Goal: Find specific page/section: Find specific page/section

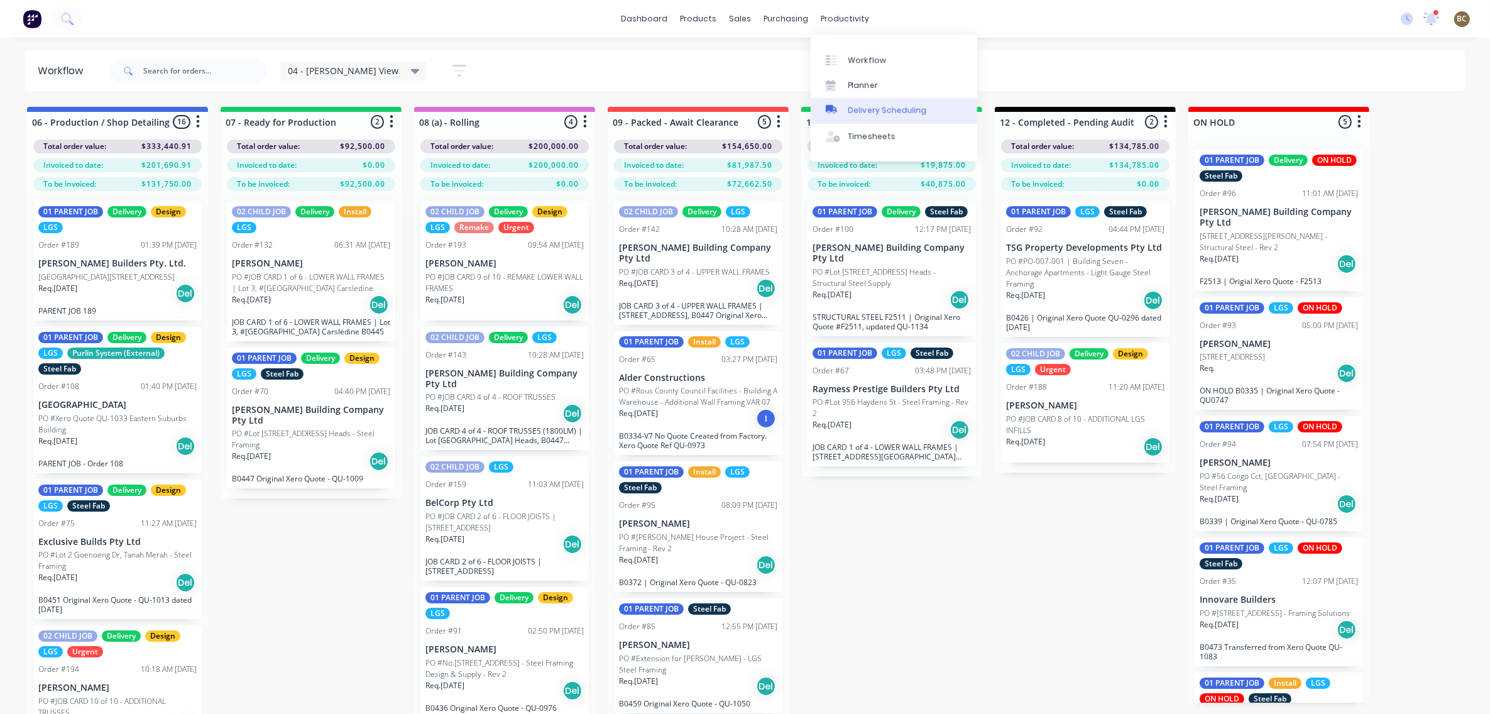
click at [858, 104] on link "Delivery Scheduling" at bounding box center [894, 110] width 167 height 25
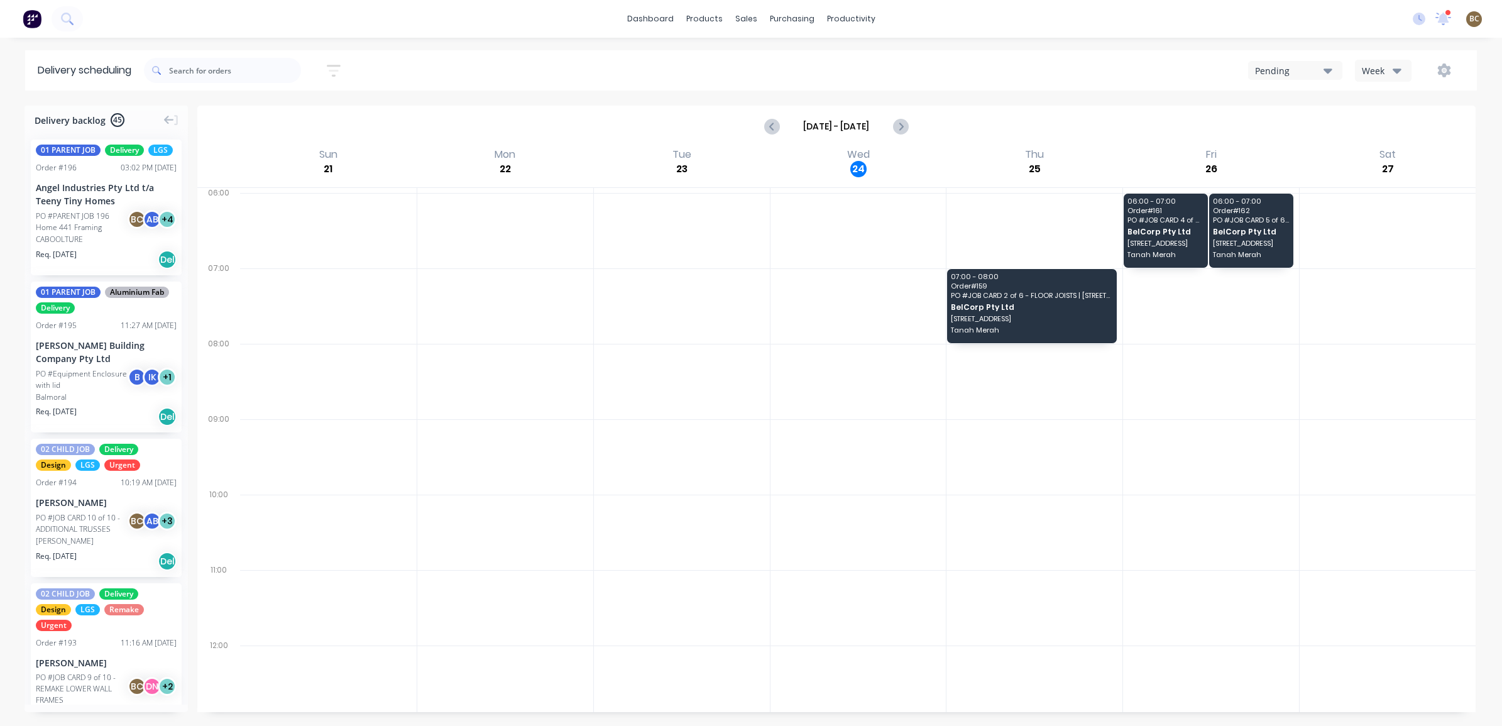
click at [913, 124] on div "[DATE] - [DATE]" at bounding box center [837, 126] width 1276 height 39
click at [904, 129] on icon "Next page" at bounding box center [900, 126] width 15 height 15
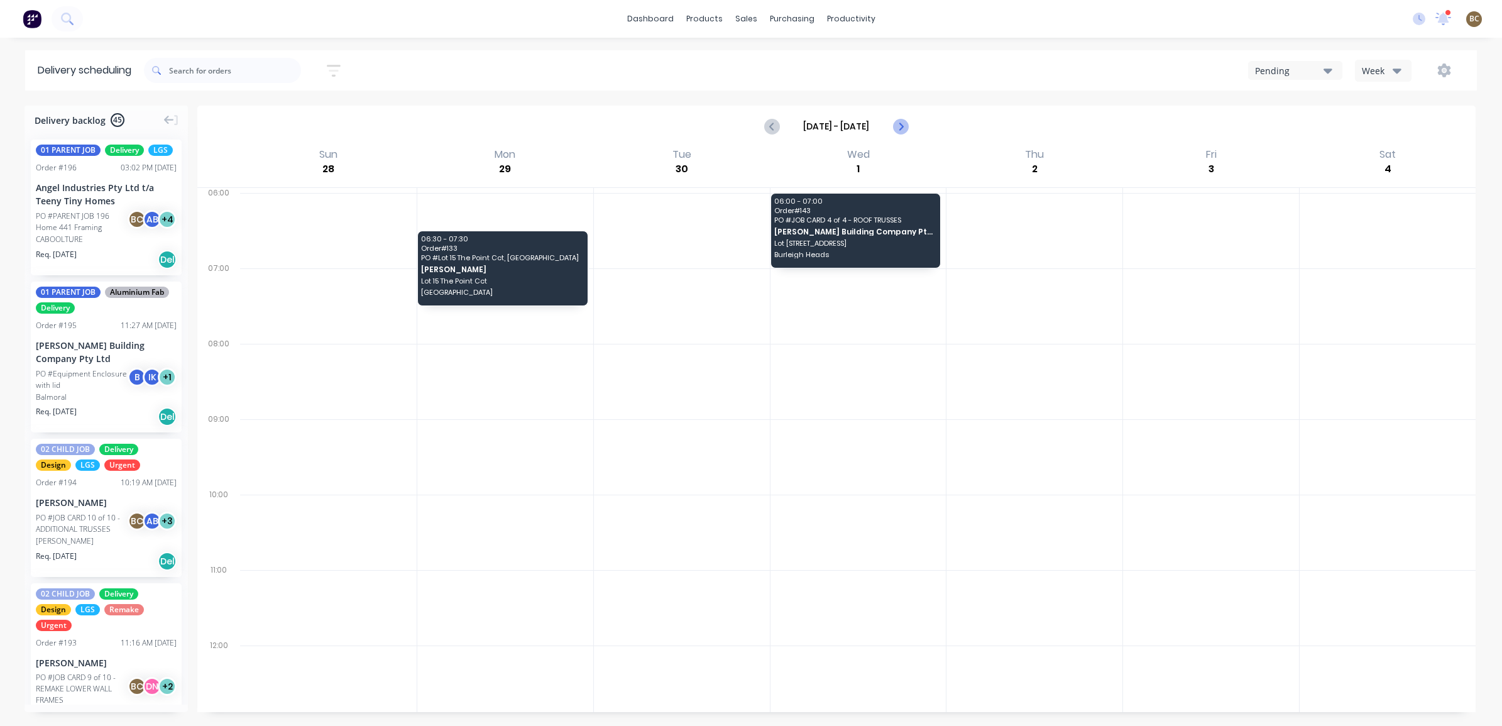
click at [893, 126] on icon "Next page" at bounding box center [900, 126] width 15 height 15
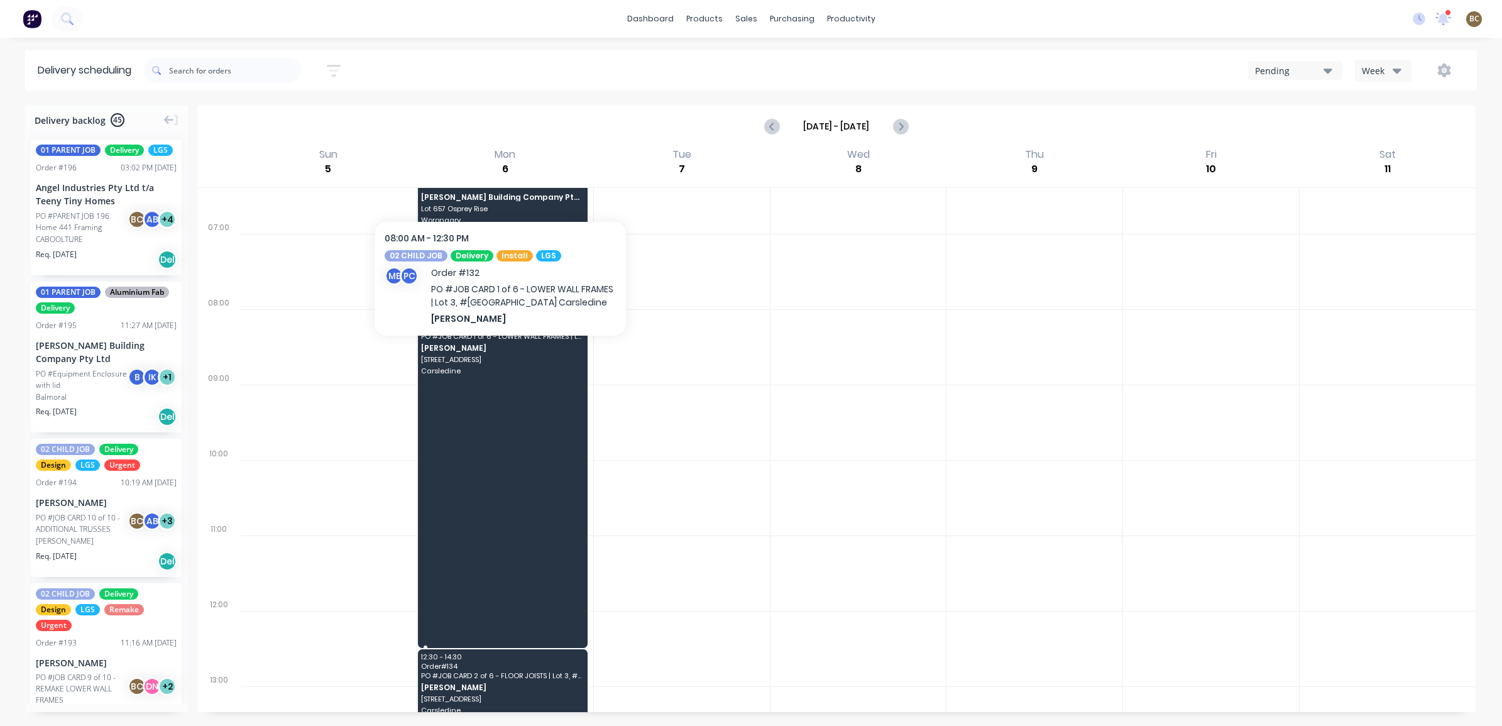
scroll to position [52, 0]
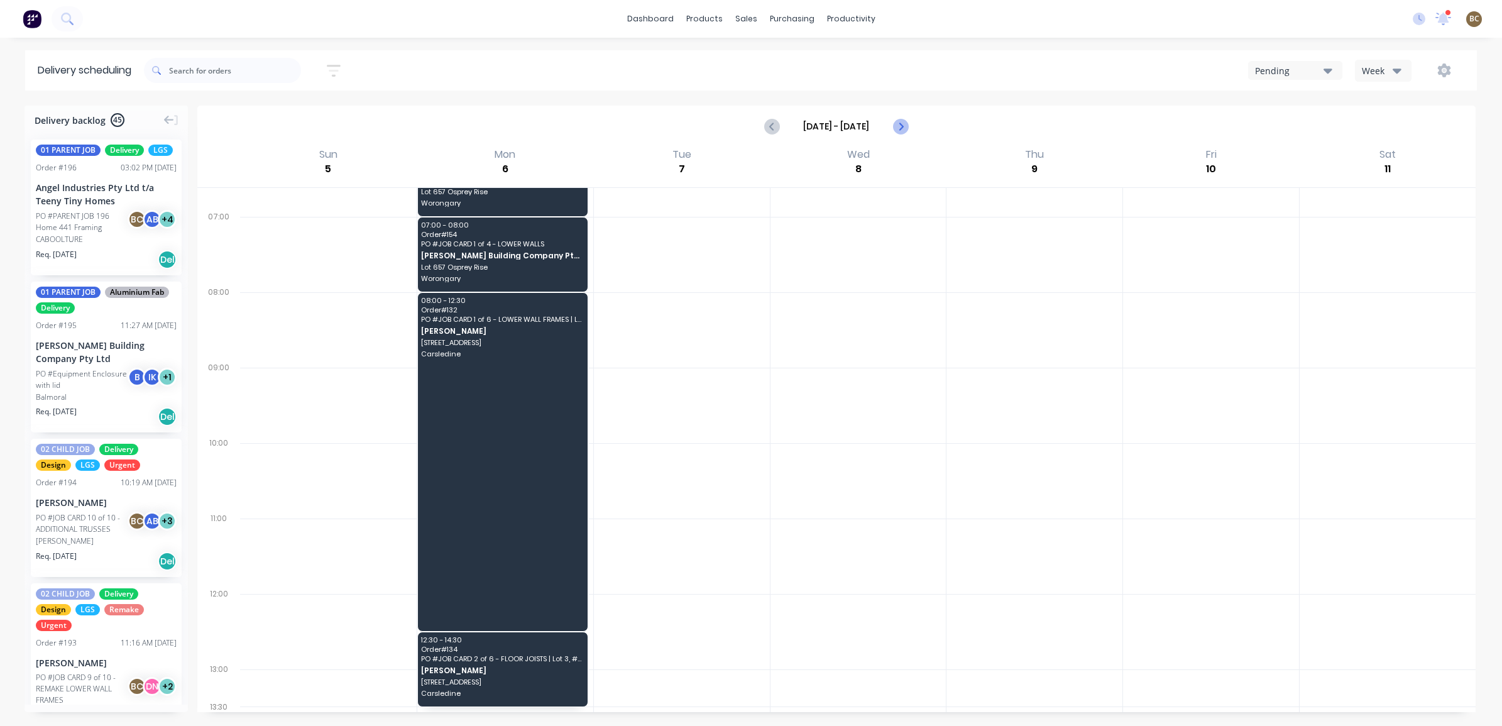
click at [903, 124] on icon "Next page" at bounding box center [900, 126] width 15 height 15
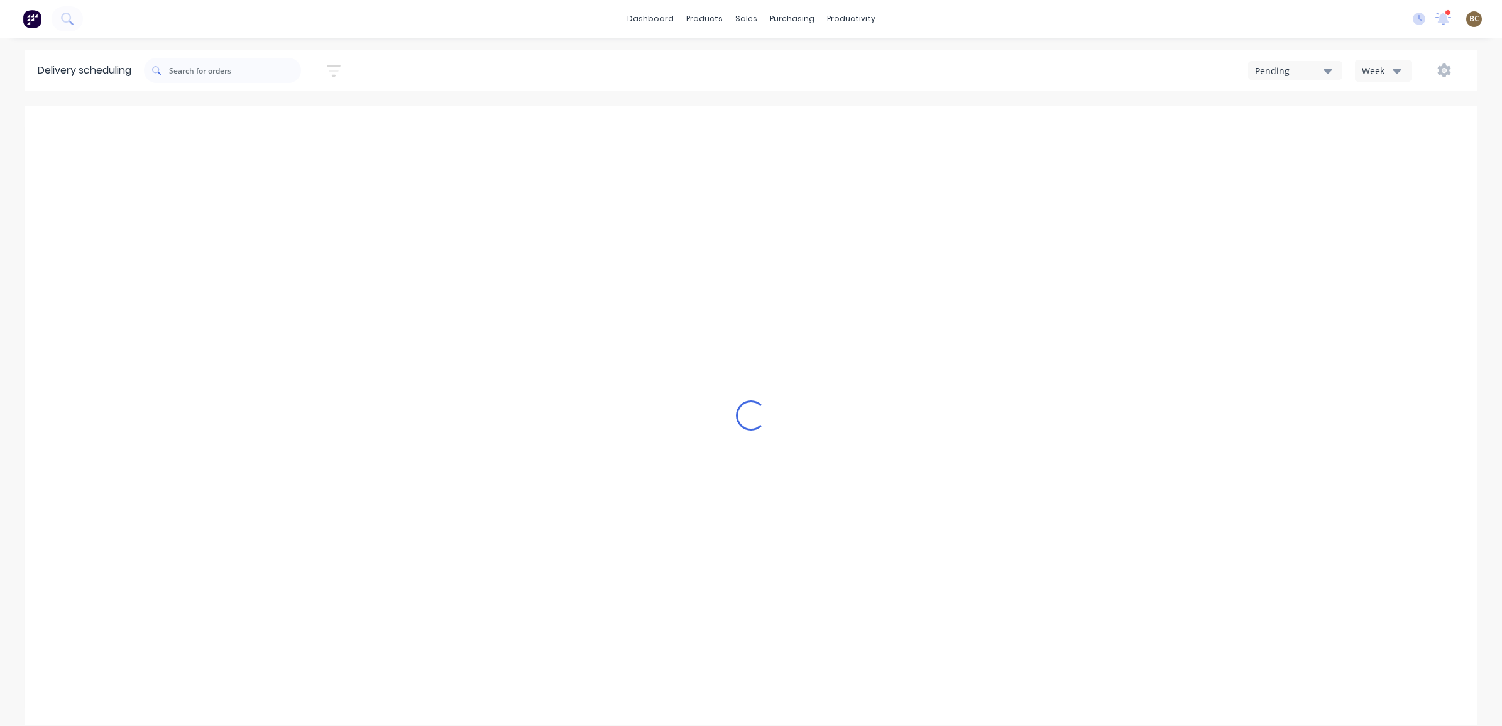
type input "[DATE] - [DATE]"
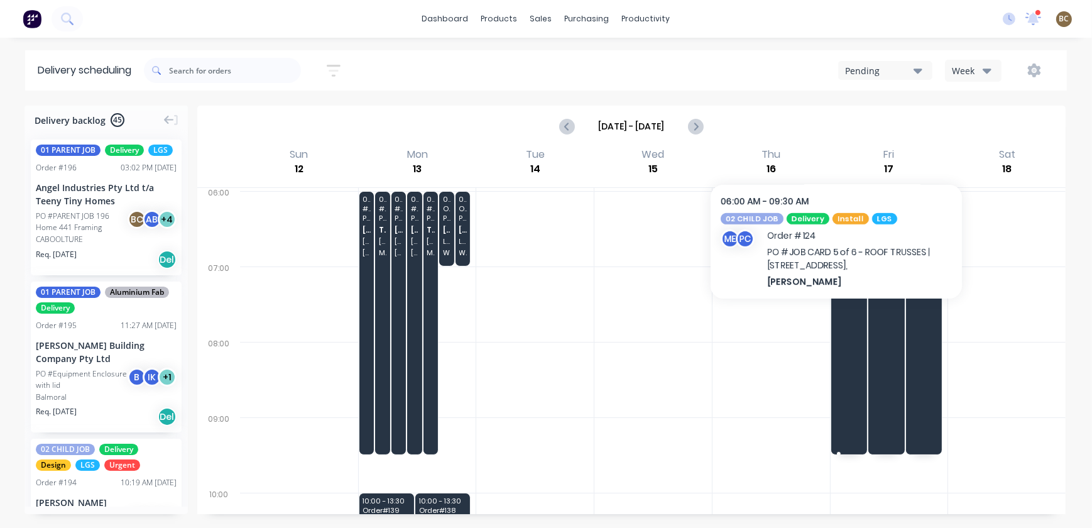
scroll to position [0, 0]
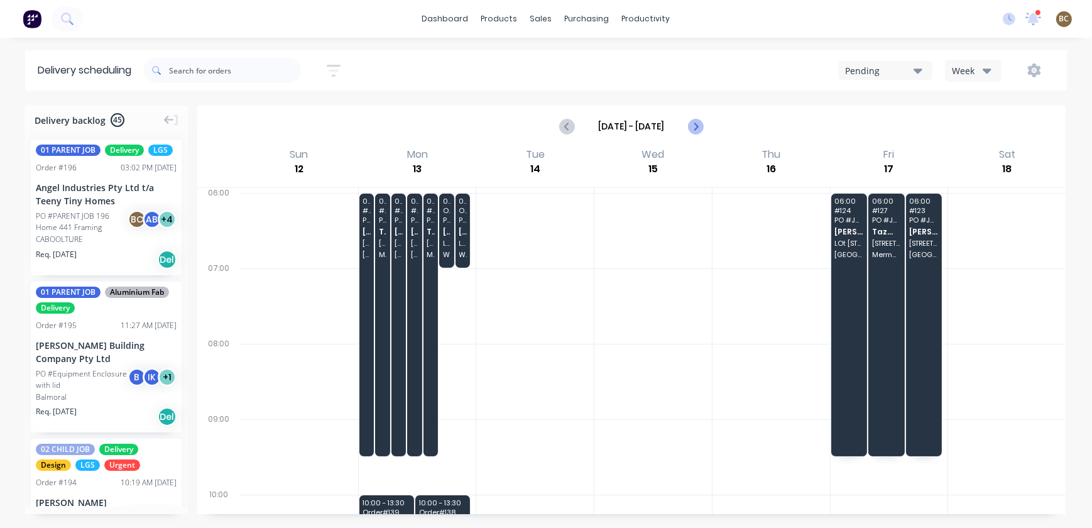
click at [694, 132] on icon "Next page" at bounding box center [695, 126] width 15 height 15
type input "[DATE] - [DATE]"
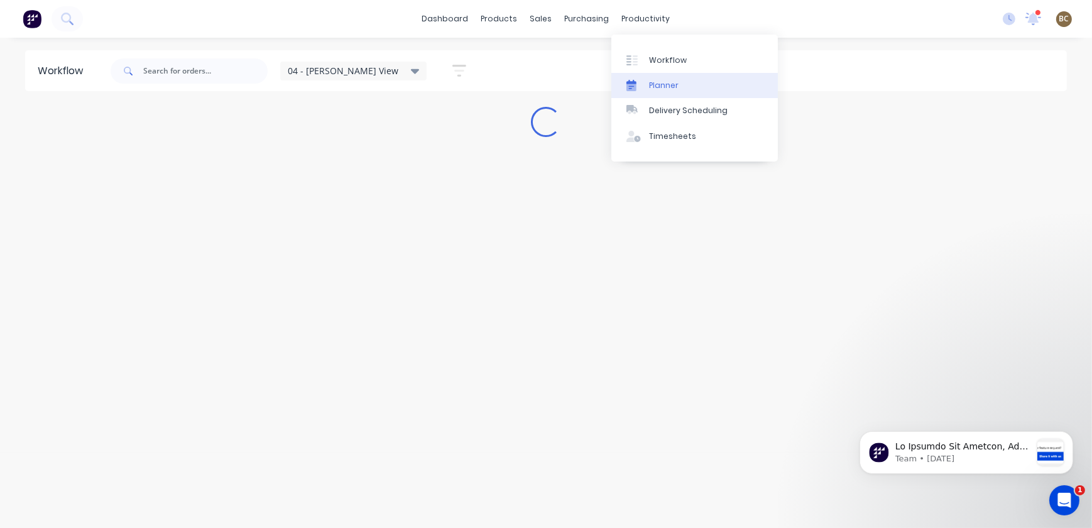
click at [669, 85] on div "Planner" at bounding box center [664, 85] width 30 height 11
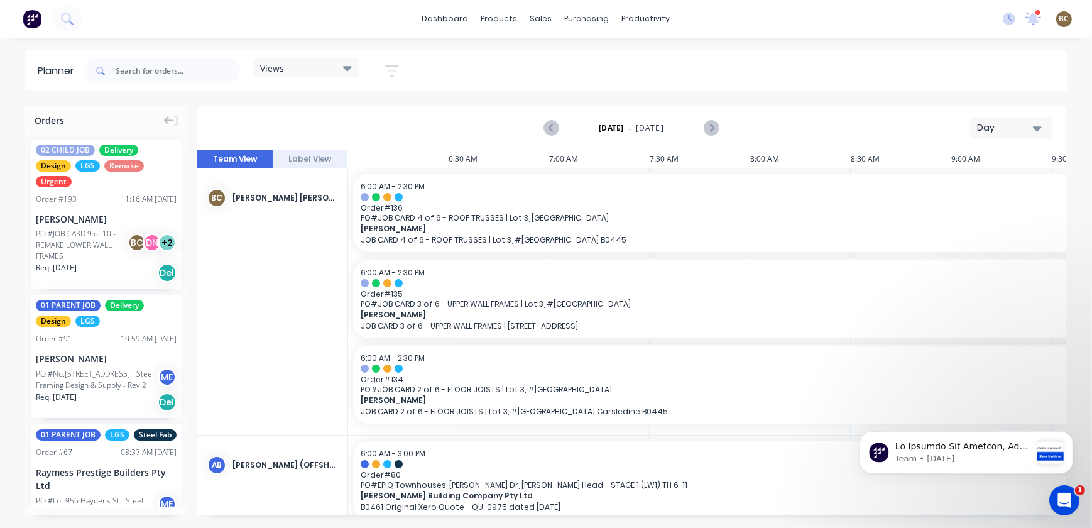
scroll to position [0, 996]
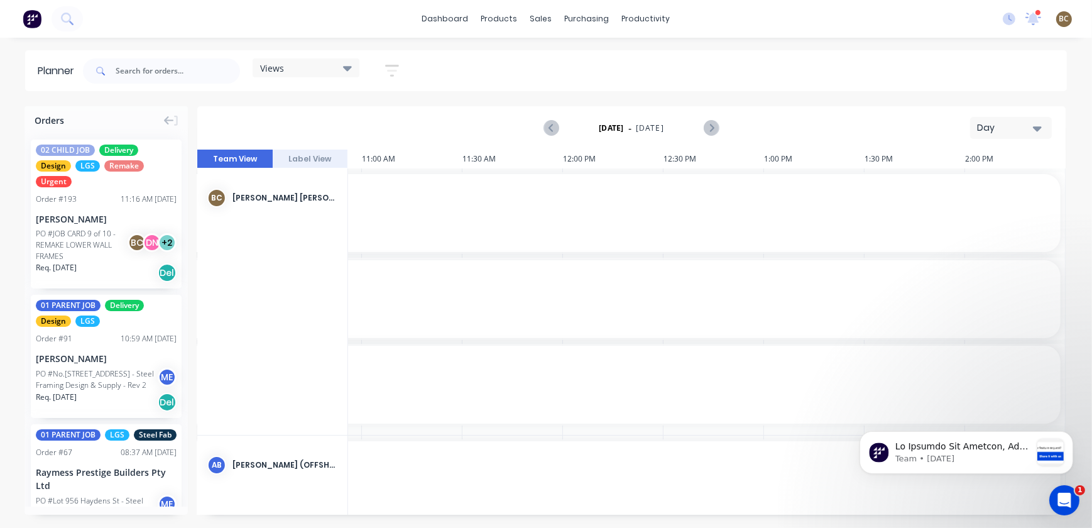
click at [1023, 127] on div "Day" at bounding box center [1006, 127] width 58 height 13
click at [986, 190] on div "Week" at bounding box center [988, 186] width 124 height 25
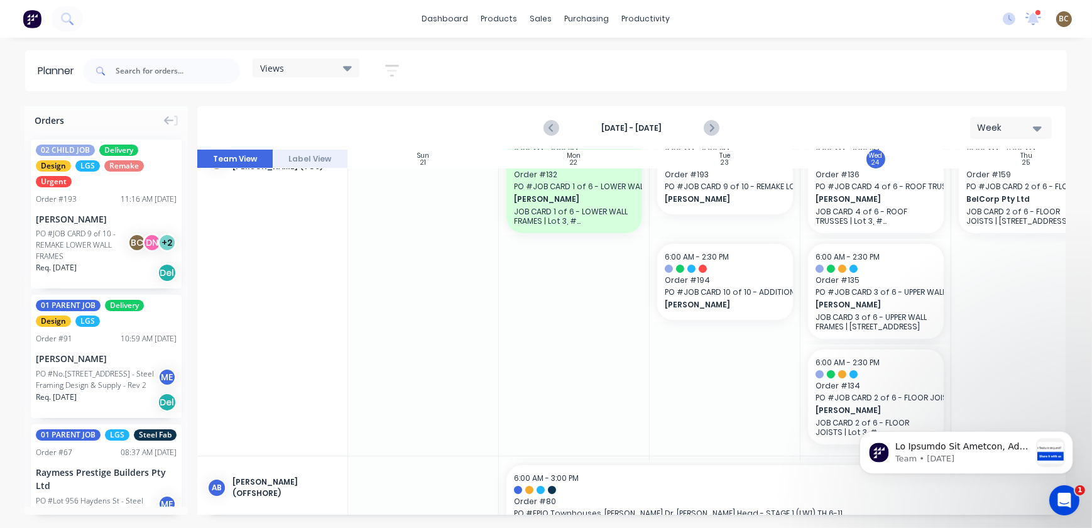
scroll to position [57, 0]
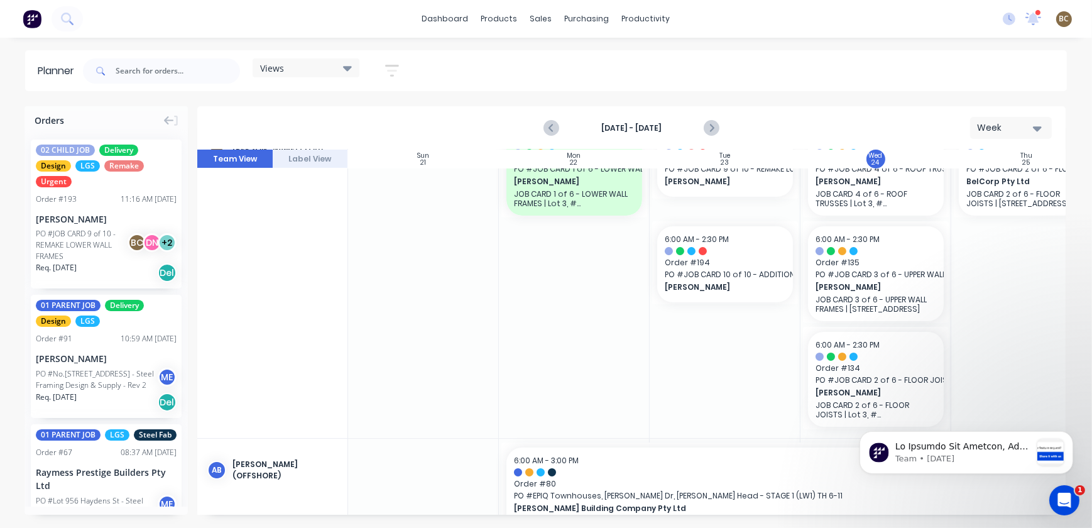
click at [314, 72] on div "Views" at bounding box center [306, 67] width 92 height 11
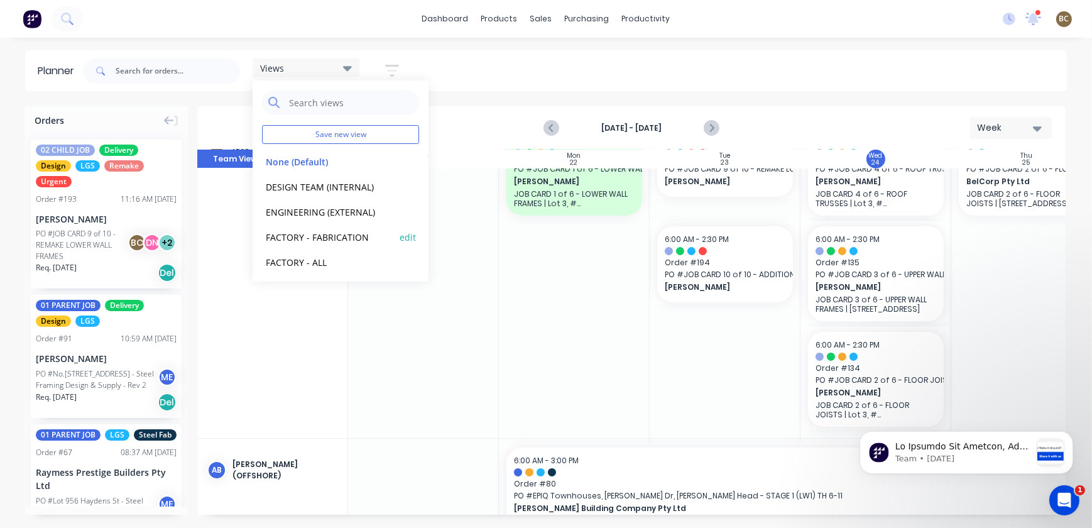
click at [331, 236] on button "FACTORY - FABRICATION" at bounding box center [329, 236] width 134 height 14
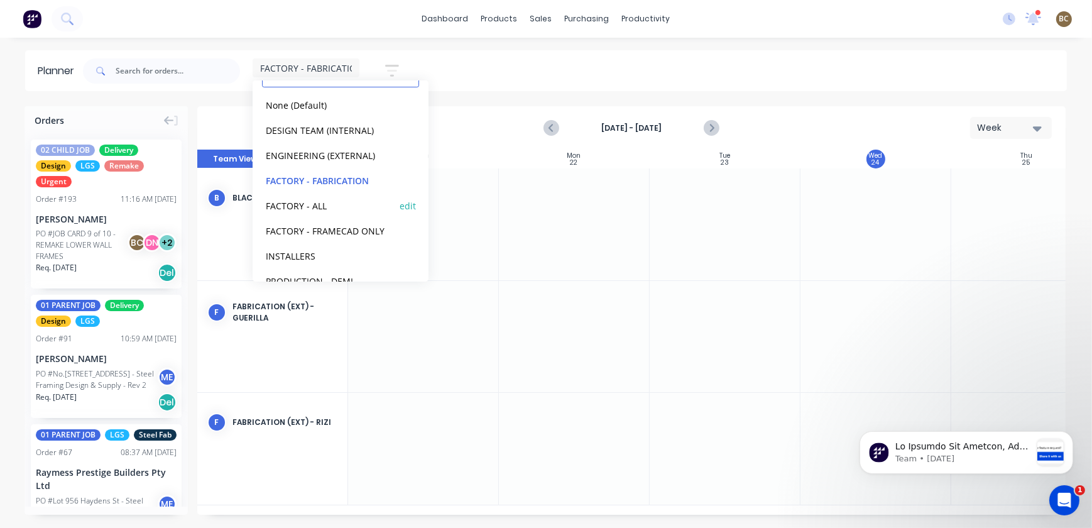
click at [344, 211] on button "FACTORY - ALL" at bounding box center [329, 205] width 134 height 14
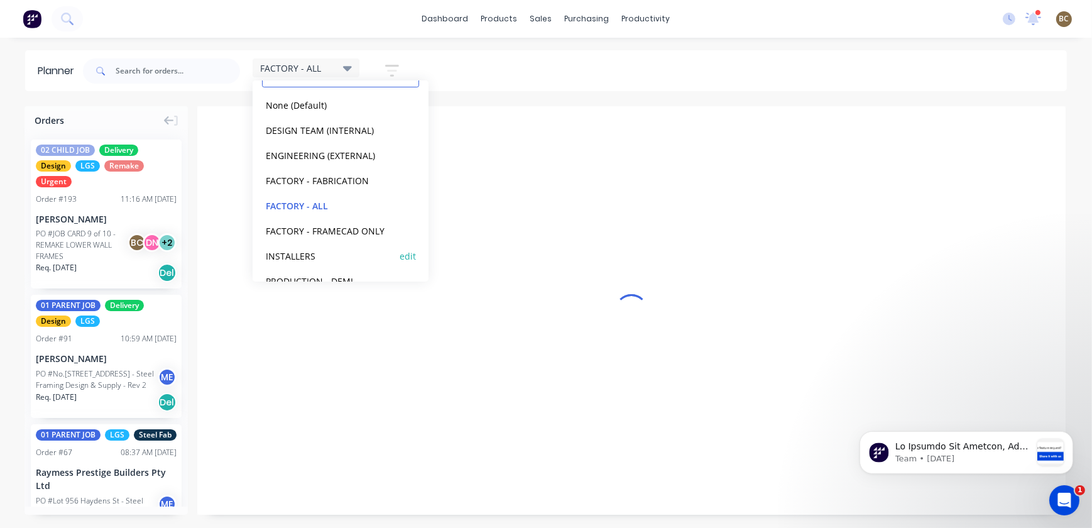
scroll to position [0, 0]
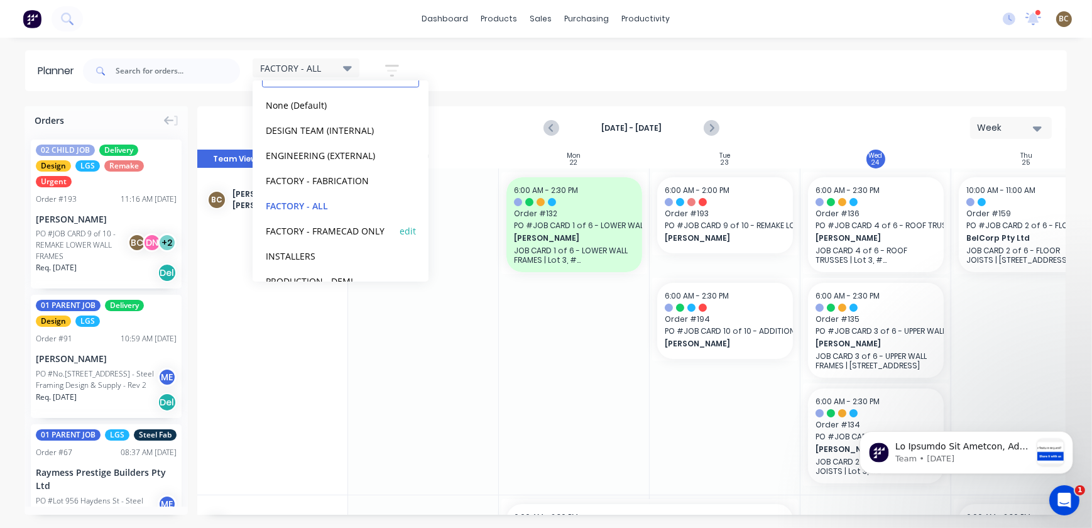
click at [344, 229] on button "FACTORY - FRAMECAD ONLY" at bounding box center [329, 230] width 134 height 14
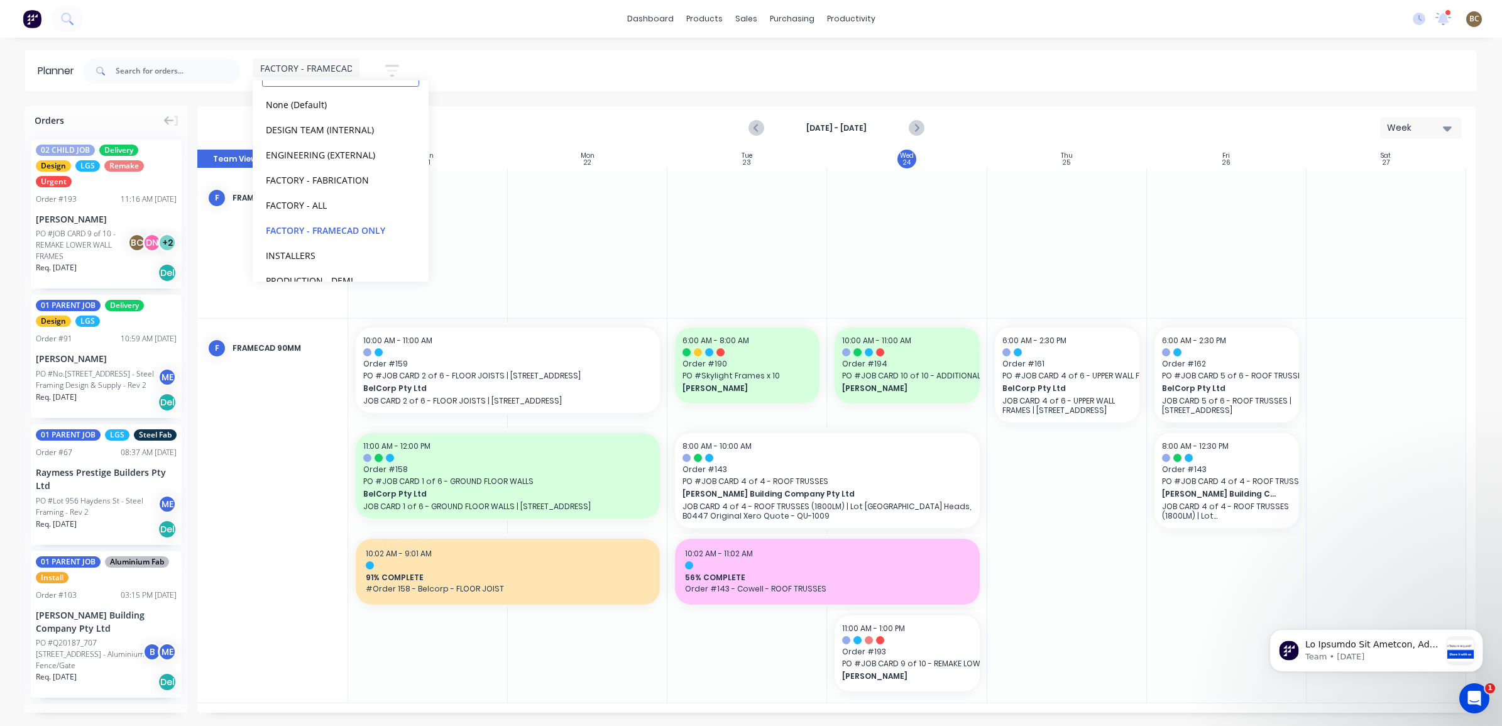
click at [722, 527] on div at bounding box center [748, 511] width 160 height 384
